Goal: Participate in discussion: Engage in conversation with other users on a specific topic

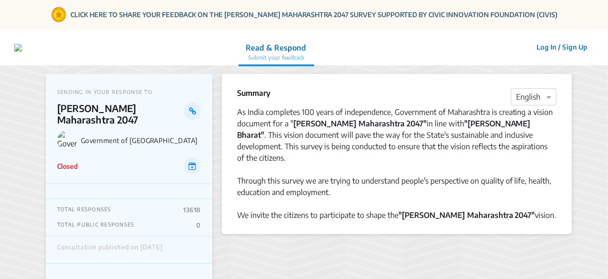
click at [354, 147] on div "As India completes 100 years of independence, Government of Maharashtra is crea…" at bounding box center [397, 134] width 320 height 57
click at [573, 47] on button "Log In / Sign Up" at bounding box center [562, 47] width 63 height 15
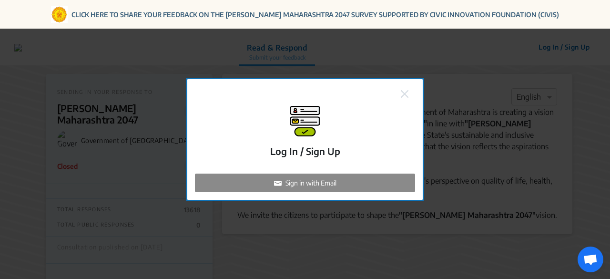
click at [305, 182] on p "Sign in with Email" at bounding box center [310, 183] width 51 height 10
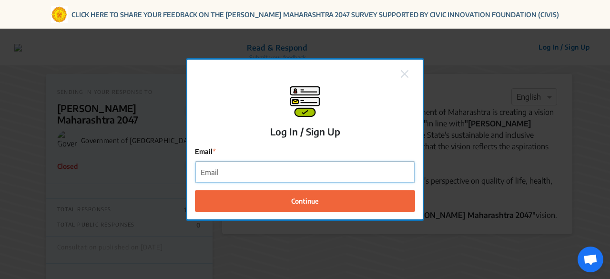
click at [256, 175] on input "Email" at bounding box center [304, 171] width 219 height 21
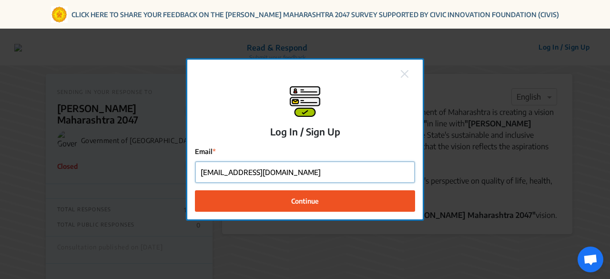
type input "[EMAIL_ADDRESS][DOMAIN_NAME]"
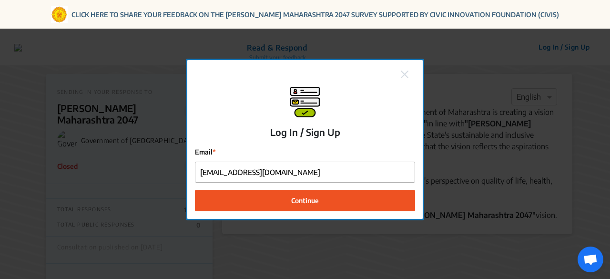
click at [266, 206] on button "Continue" at bounding box center [305, 200] width 220 height 21
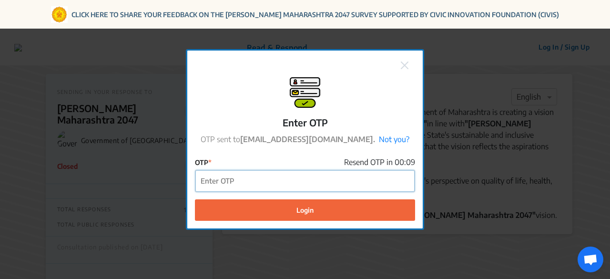
click at [289, 185] on input "OTP" at bounding box center [304, 180] width 219 height 21
paste input "791370"
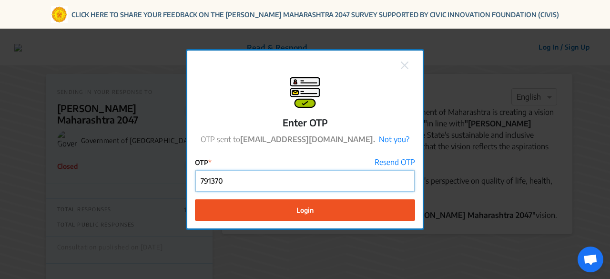
type input "791370"
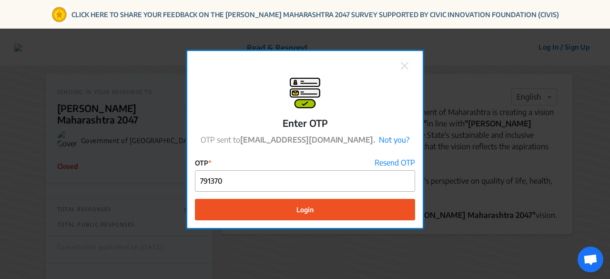
click at [285, 208] on button "Login" at bounding box center [305, 209] width 220 height 21
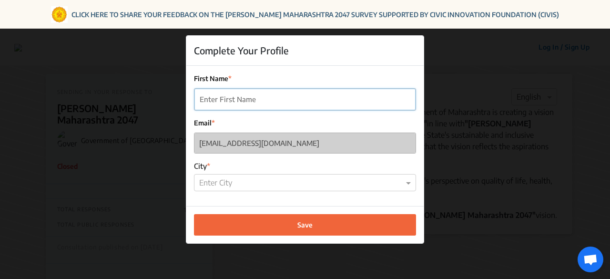
click at [230, 105] on input "First Name" at bounding box center [304, 99] width 221 height 21
type input "[PERSON_NAME]"
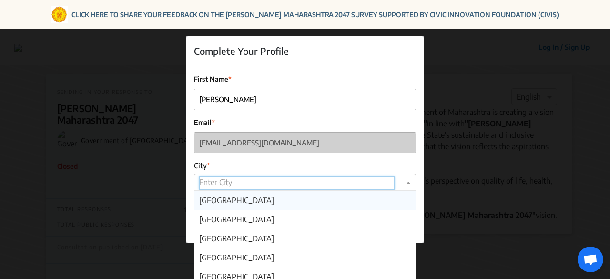
click at [247, 177] on input "text" at bounding box center [296, 182] width 195 height 13
type input "pun"
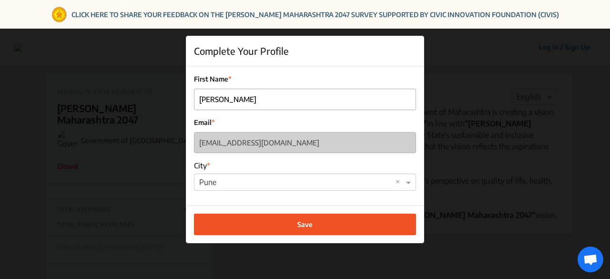
click at [259, 226] on button "Save" at bounding box center [305, 223] width 222 height 21
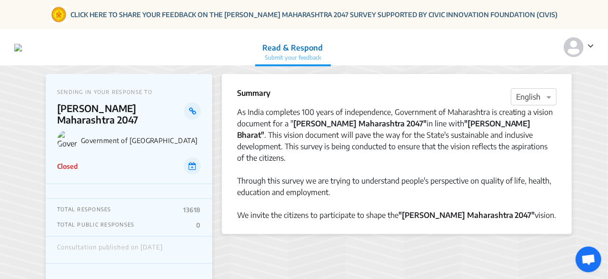
click at [295, 163] on div at bounding box center [397, 168] width 320 height 11
click at [285, 163] on div at bounding box center [397, 168] width 320 height 11
click at [590, 48] on icon at bounding box center [591, 46] width 6 height 10
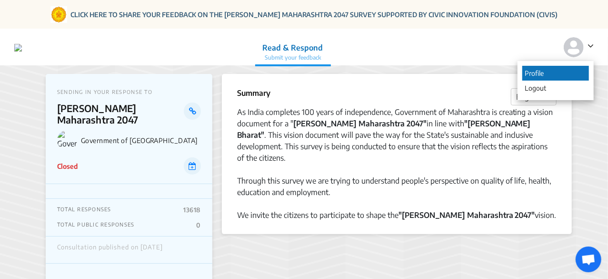
click at [552, 70] on p "Profile" at bounding box center [555, 73] width 67 height 15
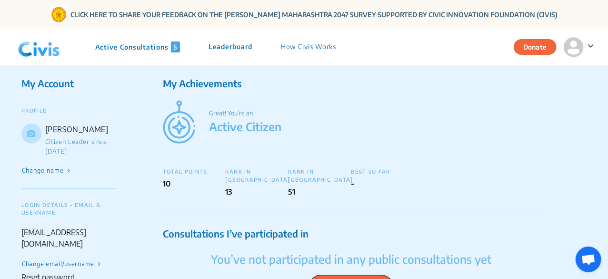
click at [295, 103] on div "Great! You’re an Active Citizen" at bounding box center [351, 121] width 377 height 43
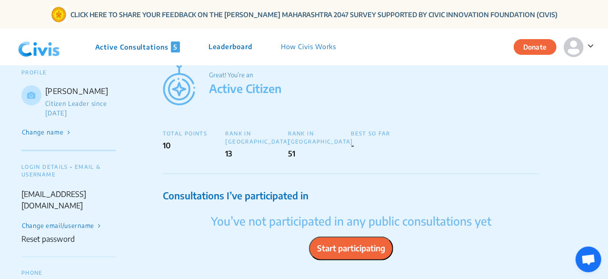
scroll to position [19, 0]
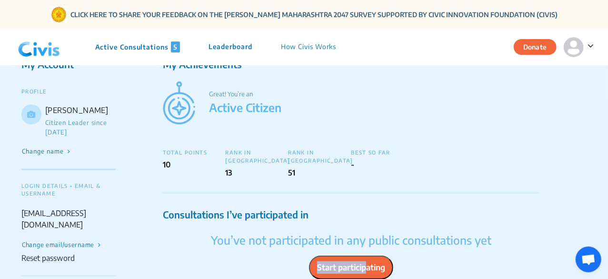
drag, startPoint x: 371, startPoint y: 253, endPoint x: 363, endPoint y: 261, distance: 11.2
click at [363, 261] on div "You’ve not participated in any public consultations yet Start participating" at bounding box center [351, 255] width 377 height 48
click at [363, 261] on button "Start participating" at bounding box center [351, 267] width 84 height 24
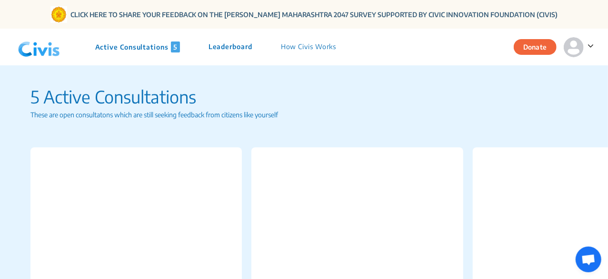
click at [75, 111] on p "These are open consultatons which are still seeking feedback from citizens like…" at bounding box center [303, 115] width 547 height 10
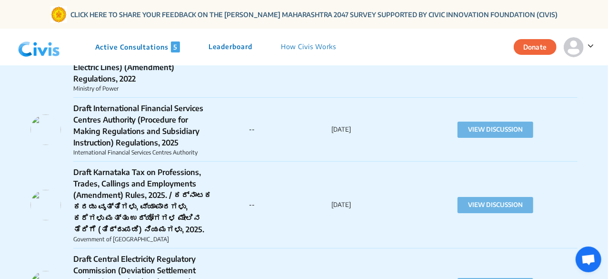
scroll to position [3582, 0]
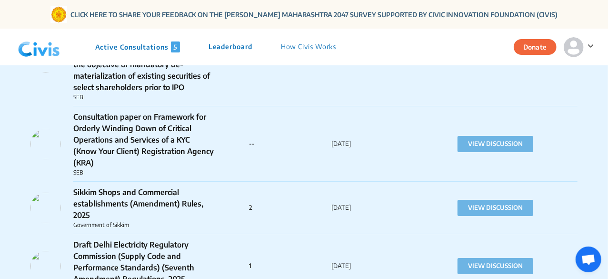
scroll to position [5353, 0]
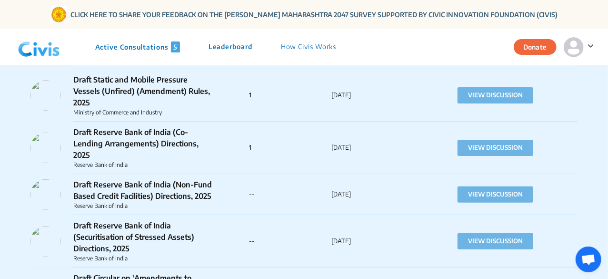
scroll to position [5544, 0]
